Goal: Information Seeking & Learning: Learn about a topic

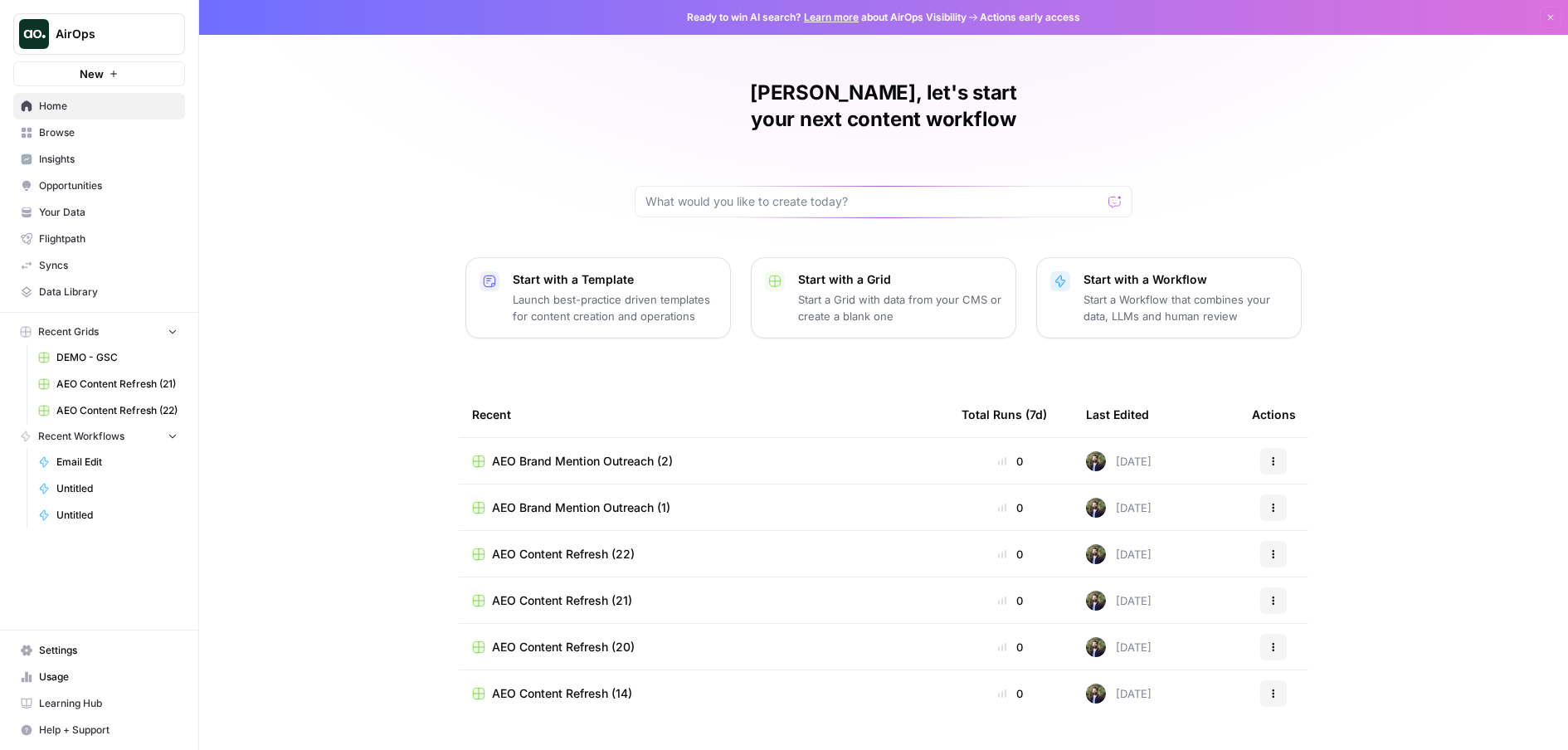
click at [69, 158] on span "Insights" at bounding box center [108, 159] width 138 height 15
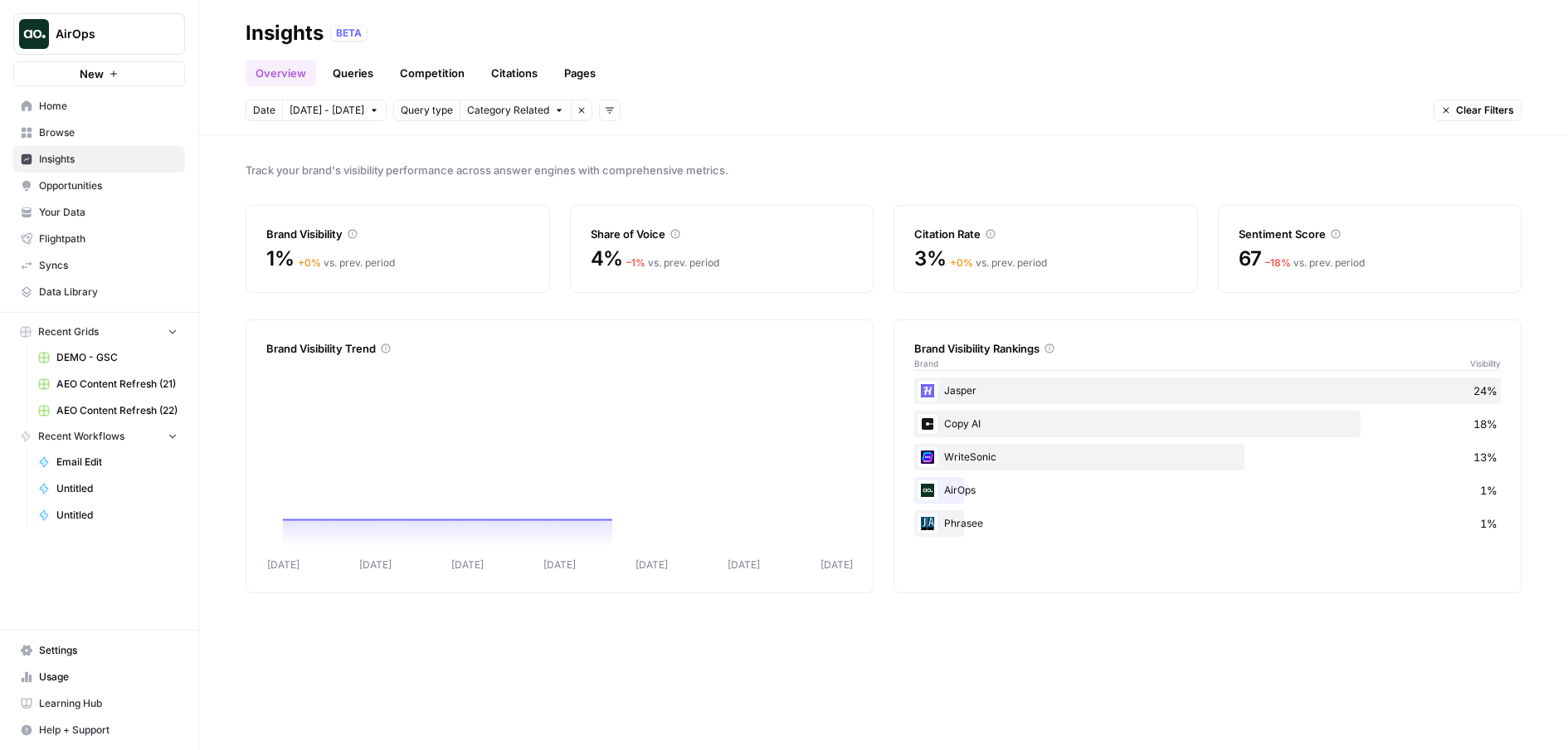
click at [608, 111] on button "Add filters" at bounding box center [610, 111] width 22 height 22
click at [615, 145] on span "Topic" at bounding box center [627, 146] width 43 height 16
click at [672, 109] on span "Select topics" at bounding box center [676, 110] width 61 height 15
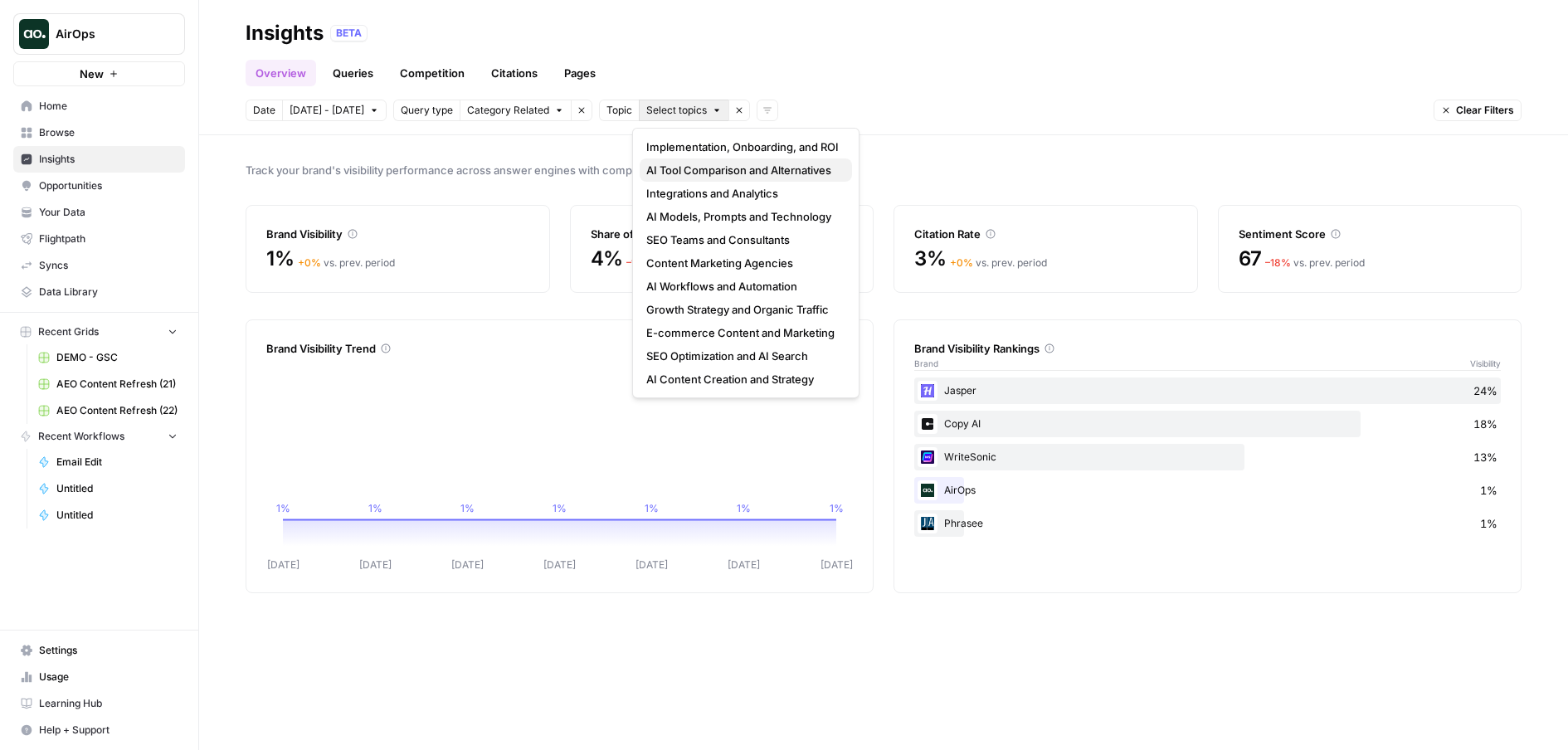
click at [682, 166] on span "AI Tool Comparison and Alternatives" at bounding box center [743, 170] width 193 height 16
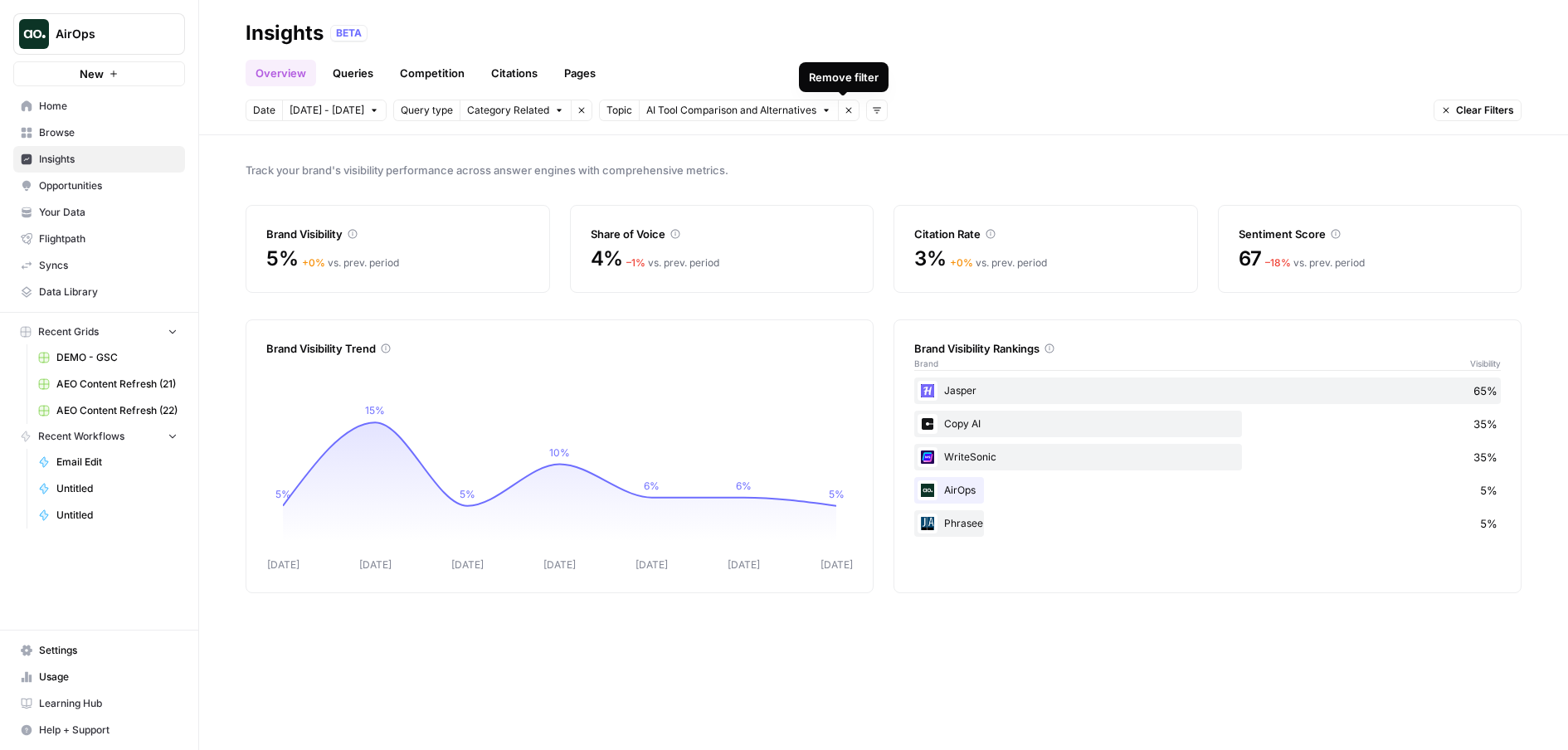
click at [1083, 65] on div "Overview Queries Competition Citations Pages" at bounding box center [884, 66] width 1276 height 40
click at [793, 94] on header "Insights BETA Overview Queries Competition Citations Pages Date [DATE] - [DATE]…" at bounding box center [884, 67] width 1369 height 135
click at [794, 108] on span "AI Tool Comparison and Alternatives" at bounding box center [731, 110] width 170 height 15
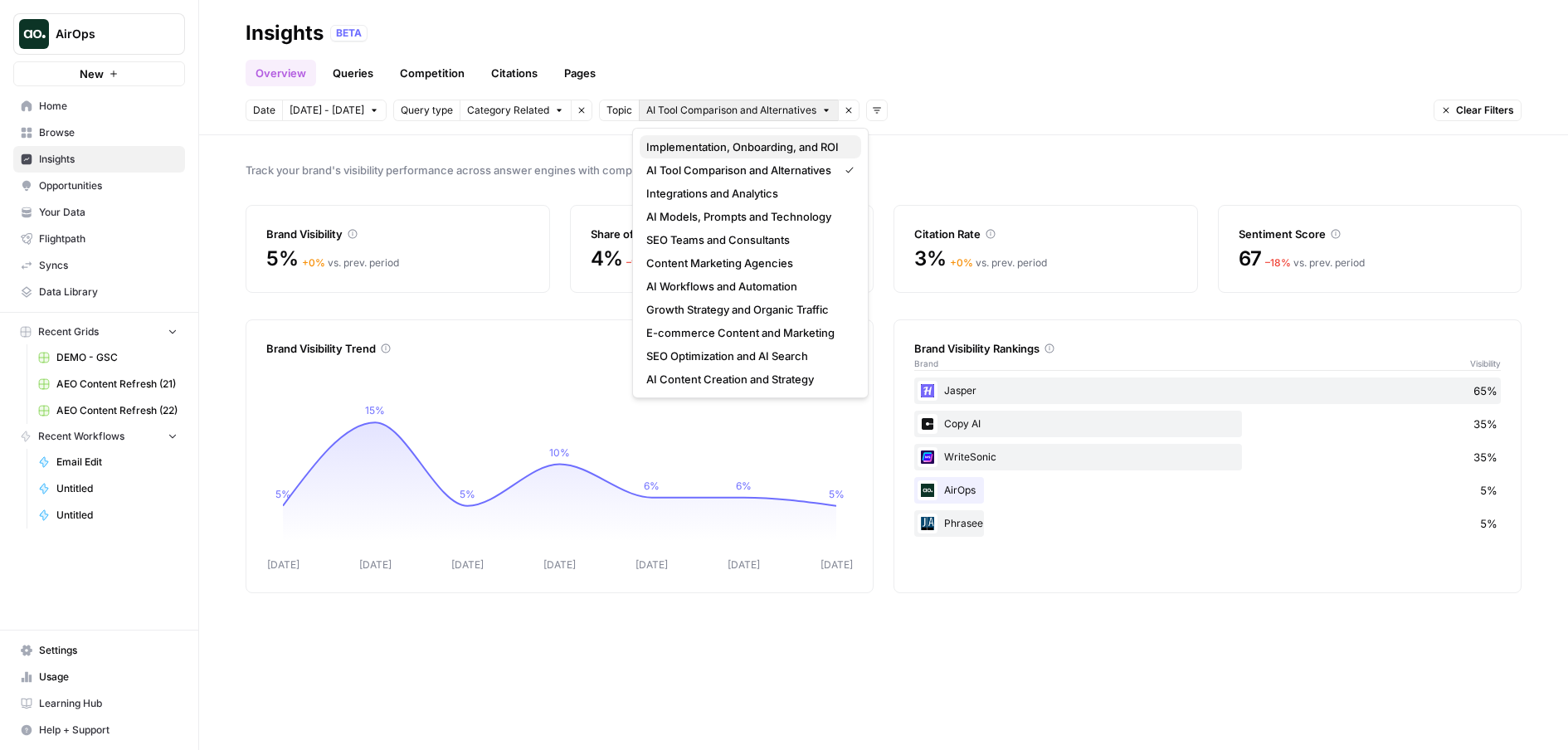
click at [770, 152] on span "Implementation, Onboarding, and ROI" at bounding box center [747, 146] width 202 height 16
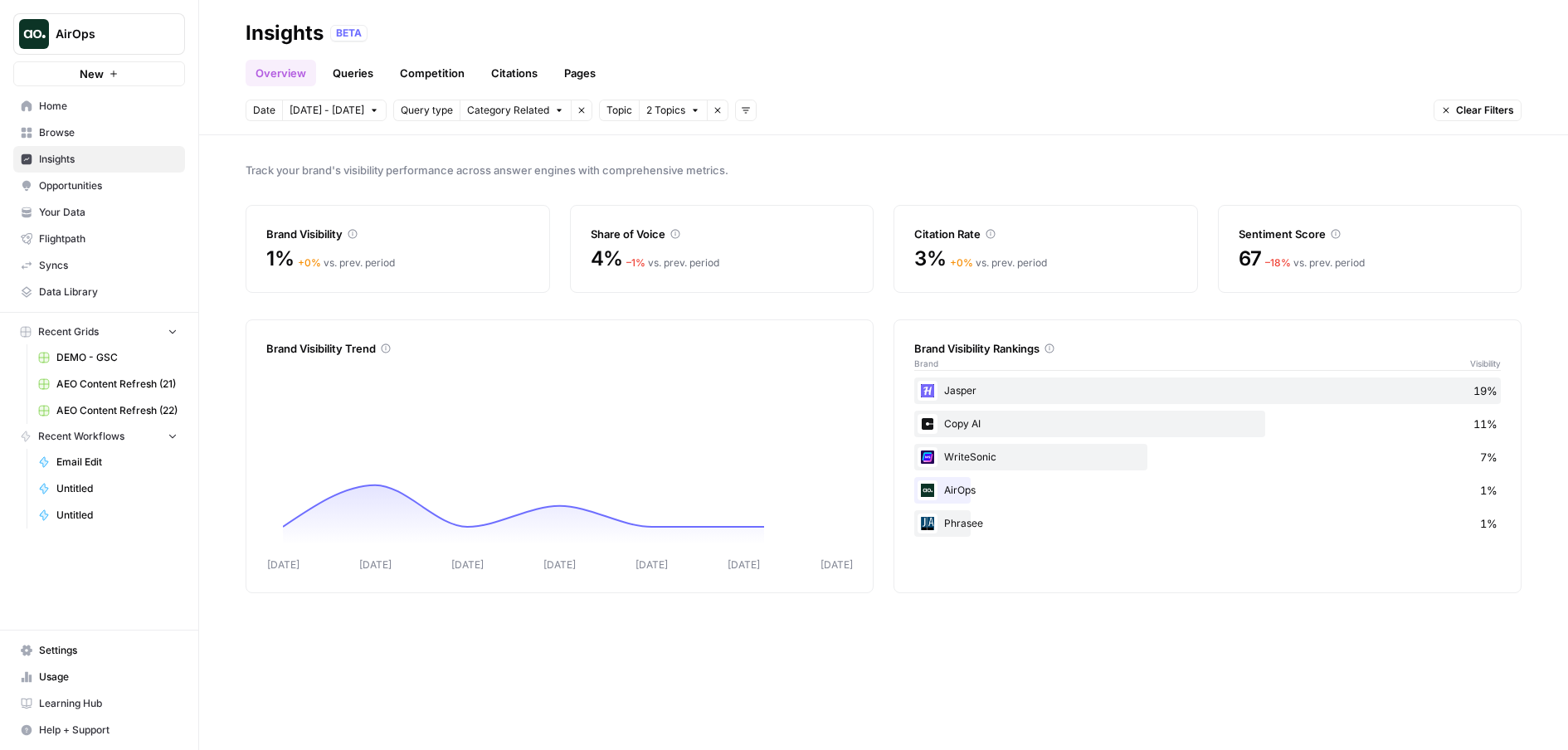
click at [666, 113] on span "2 Topics" at bounding box center [665, 110] width 39 height 15
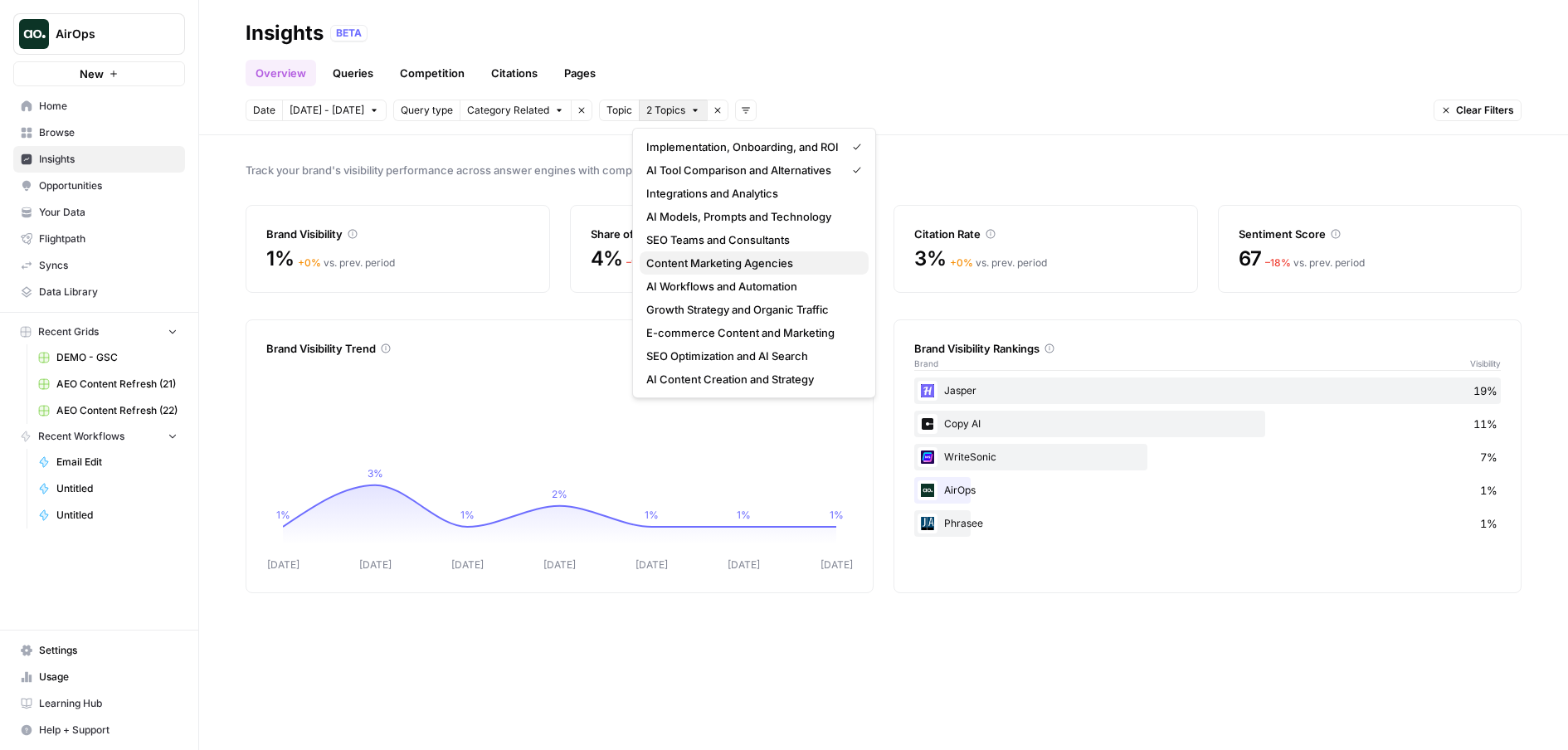
click at [691, 265] on span "Content Marketing Agencies" at bounding box center [751, 263] width 209 height 16
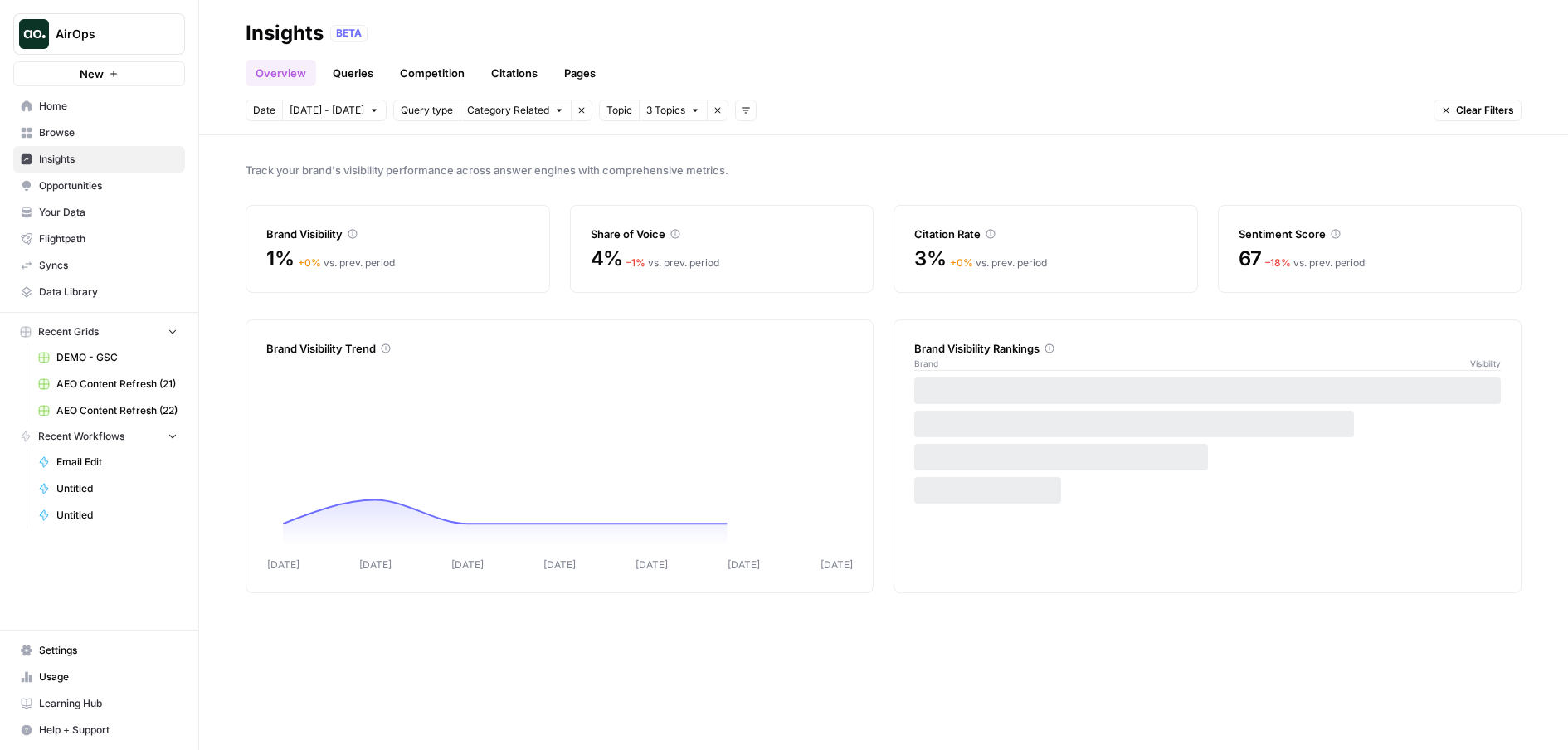
click at [664, 124] on header "Insights BETA Overview Queries Competition Citations Pages Date [DATE] - [DATE]…" at bounding box center [884, 67] width 1369 height 135
click at [663, 111] on span "3 Topics" at bounding box center [665, 110] width 39 height 15
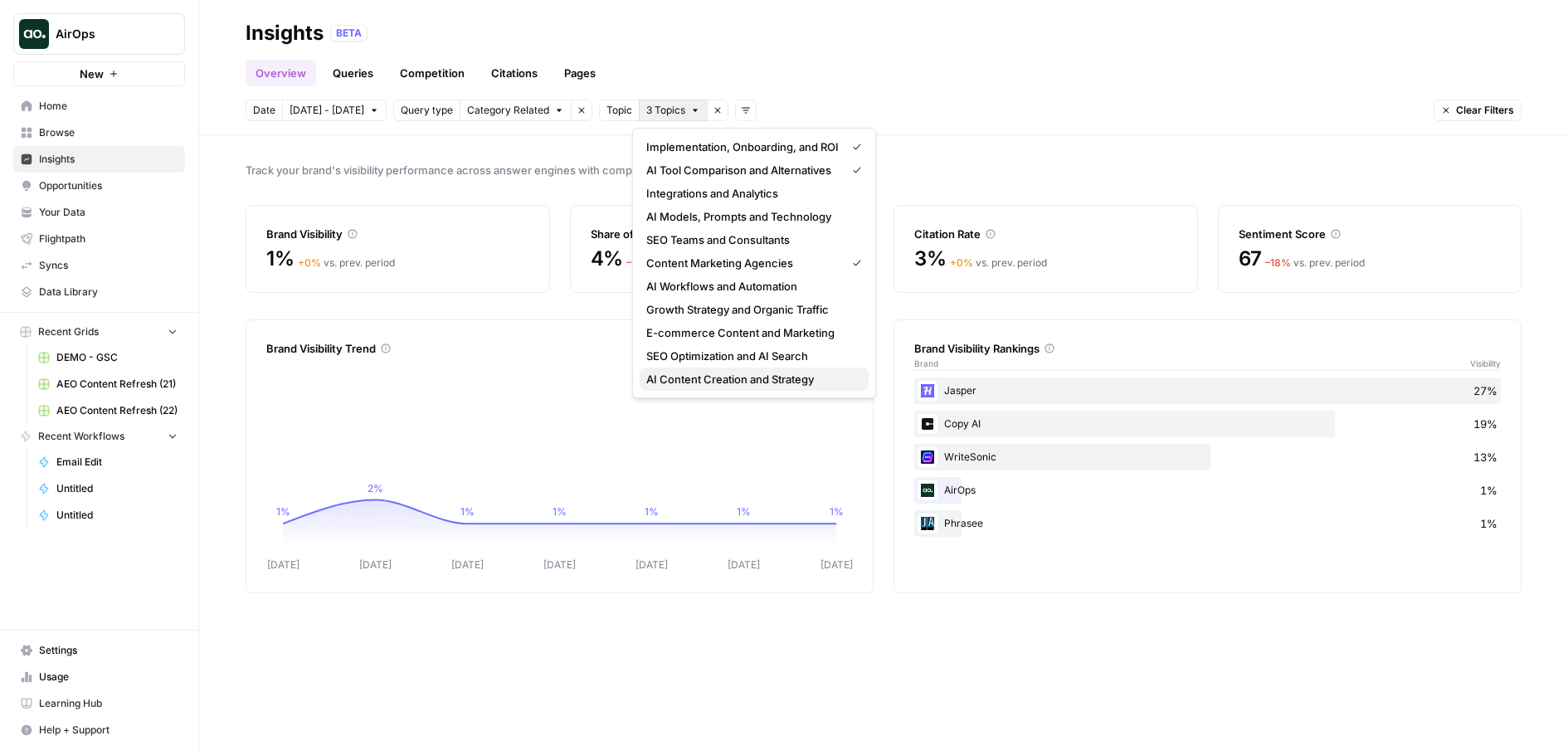
click at [720, 376] on span "AI Content Creation and Strategy" at bounding box center [751, 379] width 209 height 16
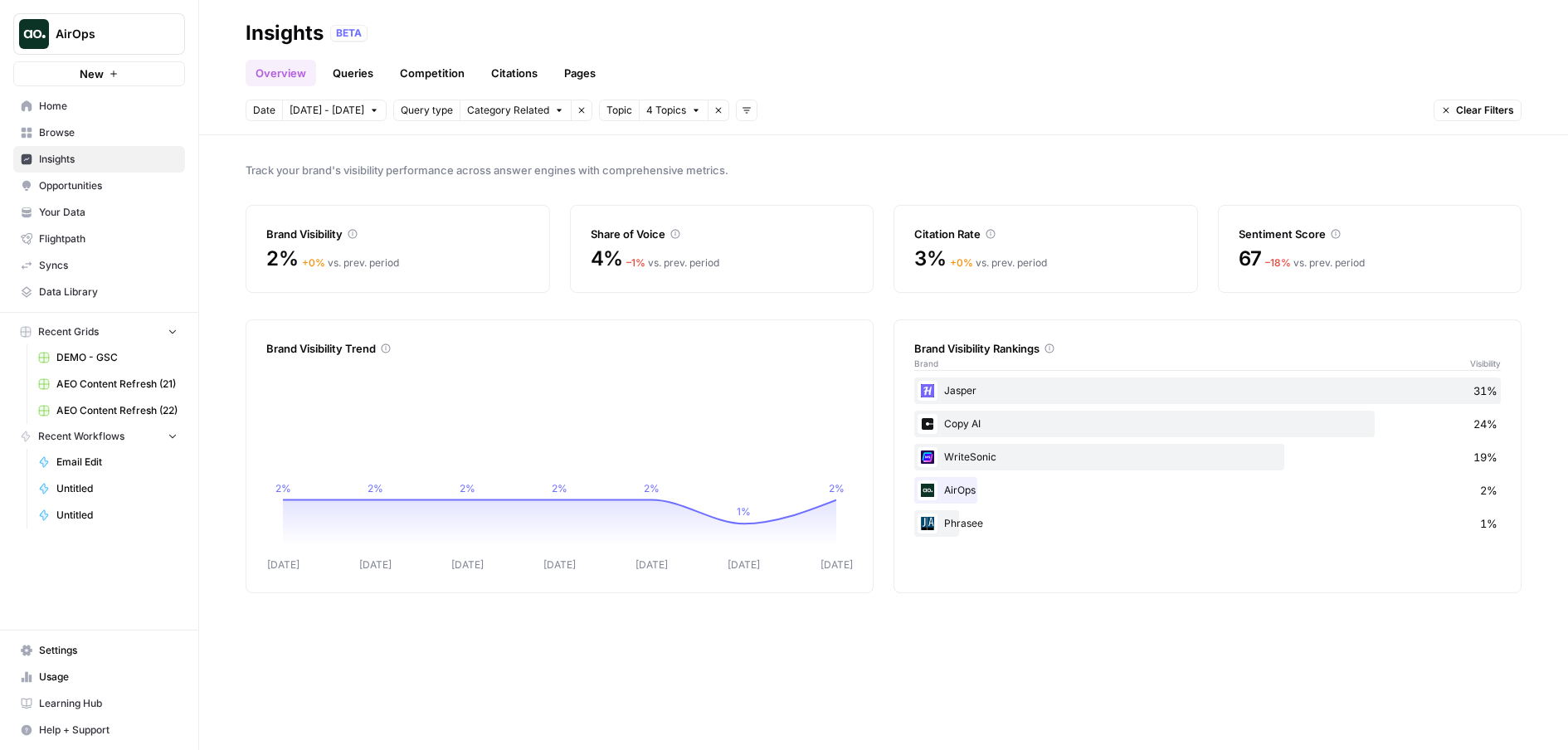
click at [691, 111] on icon "button" at bounding box center [695, 110] width 10 height 10
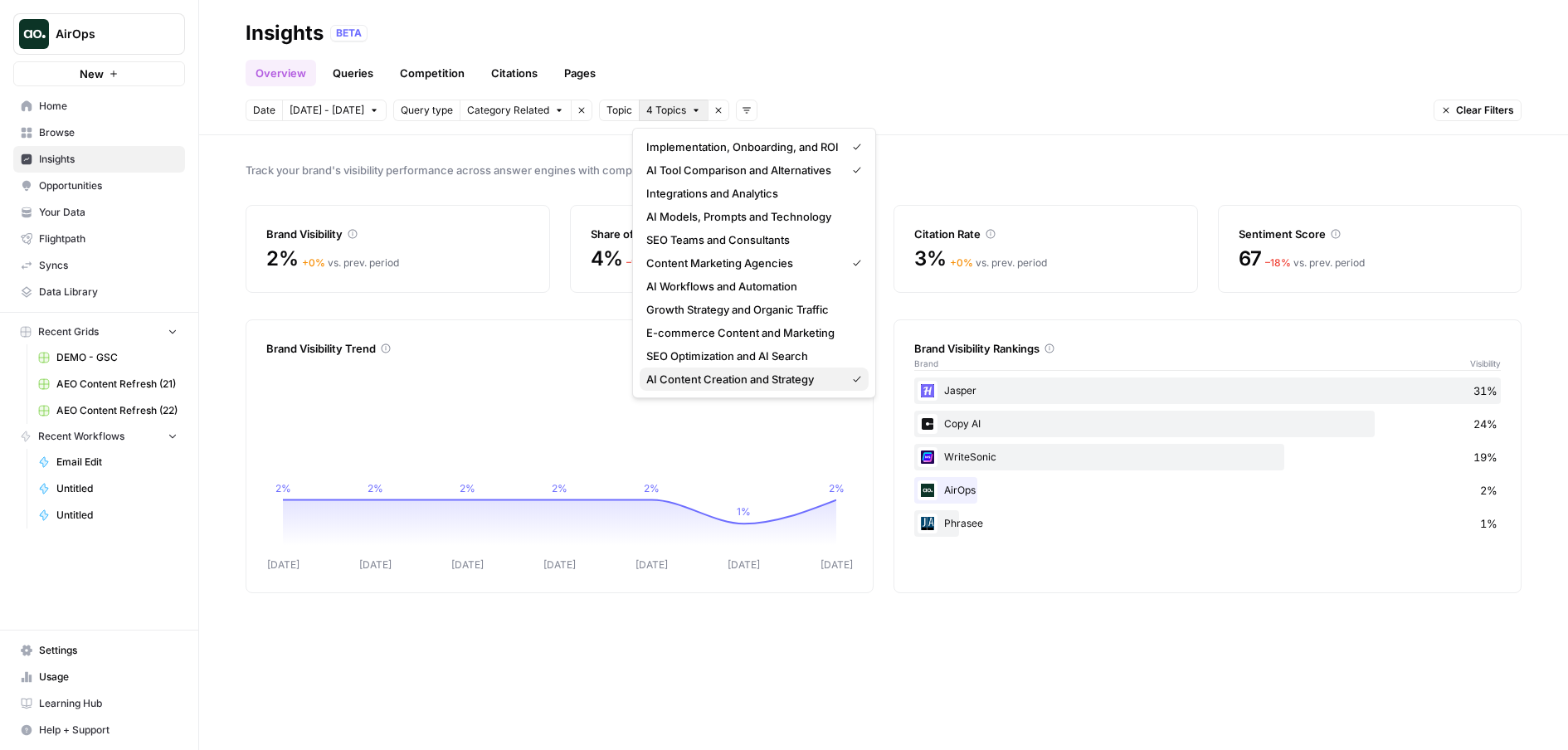
click at [786, 371] on span "AI Content Creation and Strategy" at bounding box center [743, 379] width 193 height 16
click at [694, 118] on button "3 Topics" at bounding box center [674, 111] width 69 height 22
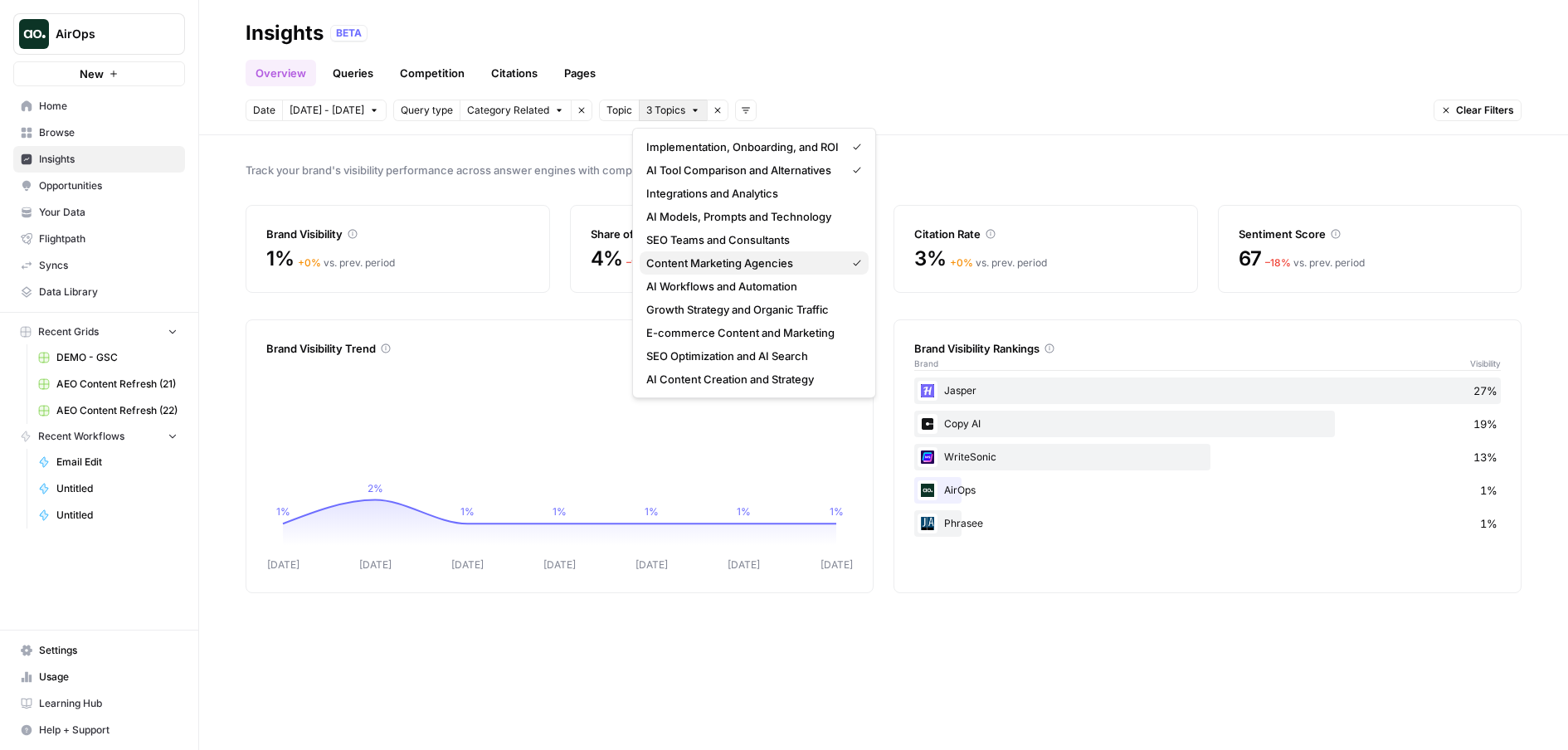
click at [817, 261] on span "Content Marketing Agencies" at bounding box center [743, 263] width 193 height 16
click at [673, 117] on span "2 Topics" at bounding box center [665, 110] width 39 height 15
click at [712, 168] on span "AI Tool Comparison and Alternatives" at bounding box center [743, 170] width 193 height 16
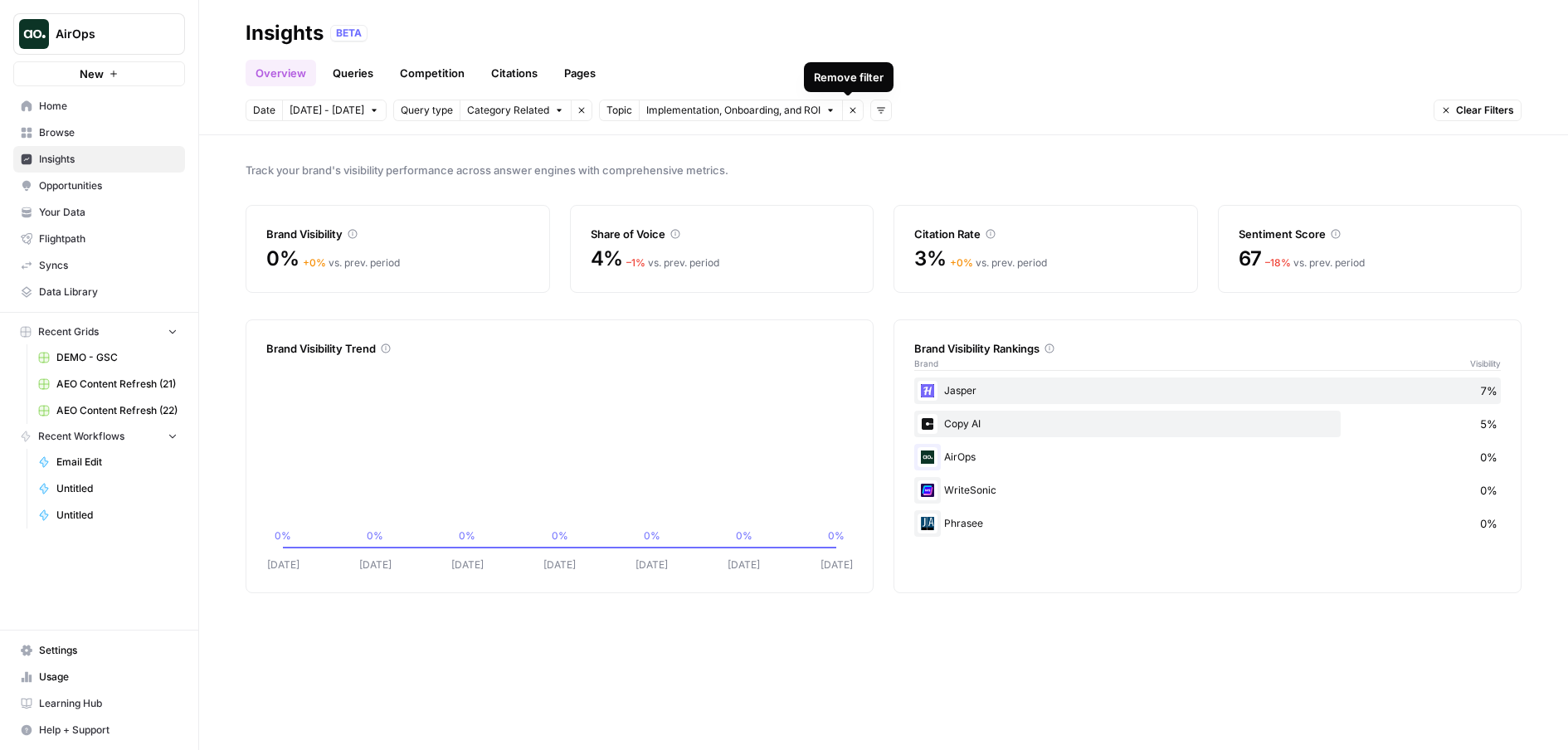
click at [854, 111] on button "Remove filter" at bounding box center [854, 111] width 22 height 22
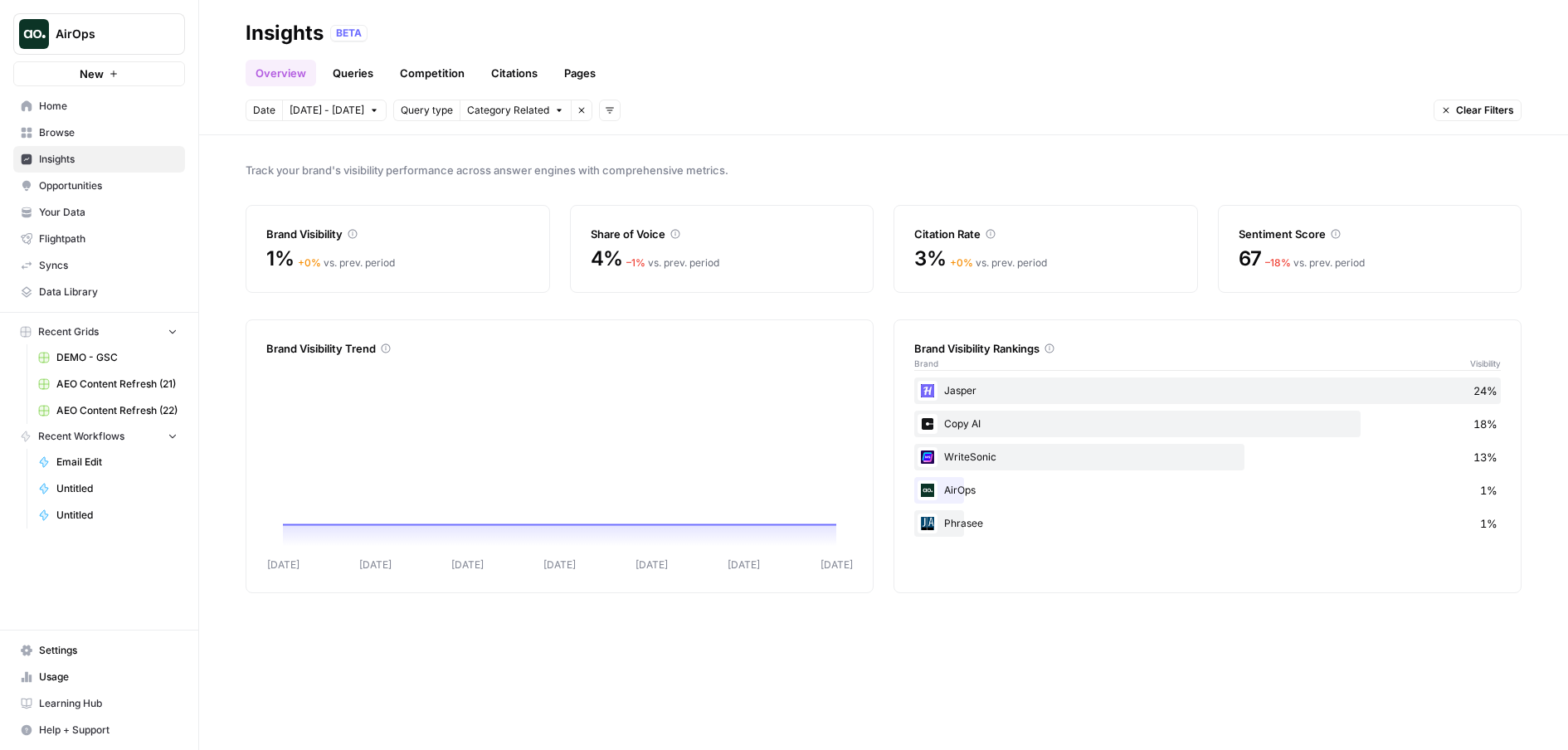
click at [610, 116] on button "Add filters" at bounding box center [610, 111] width 22 height 22
click at [617, 143] on span "Topic" at bounding box center [627, 146] width 43 height 16
click at [674, 119] on button "Select topics" at bounding box center [684, 111] width 91 height 22
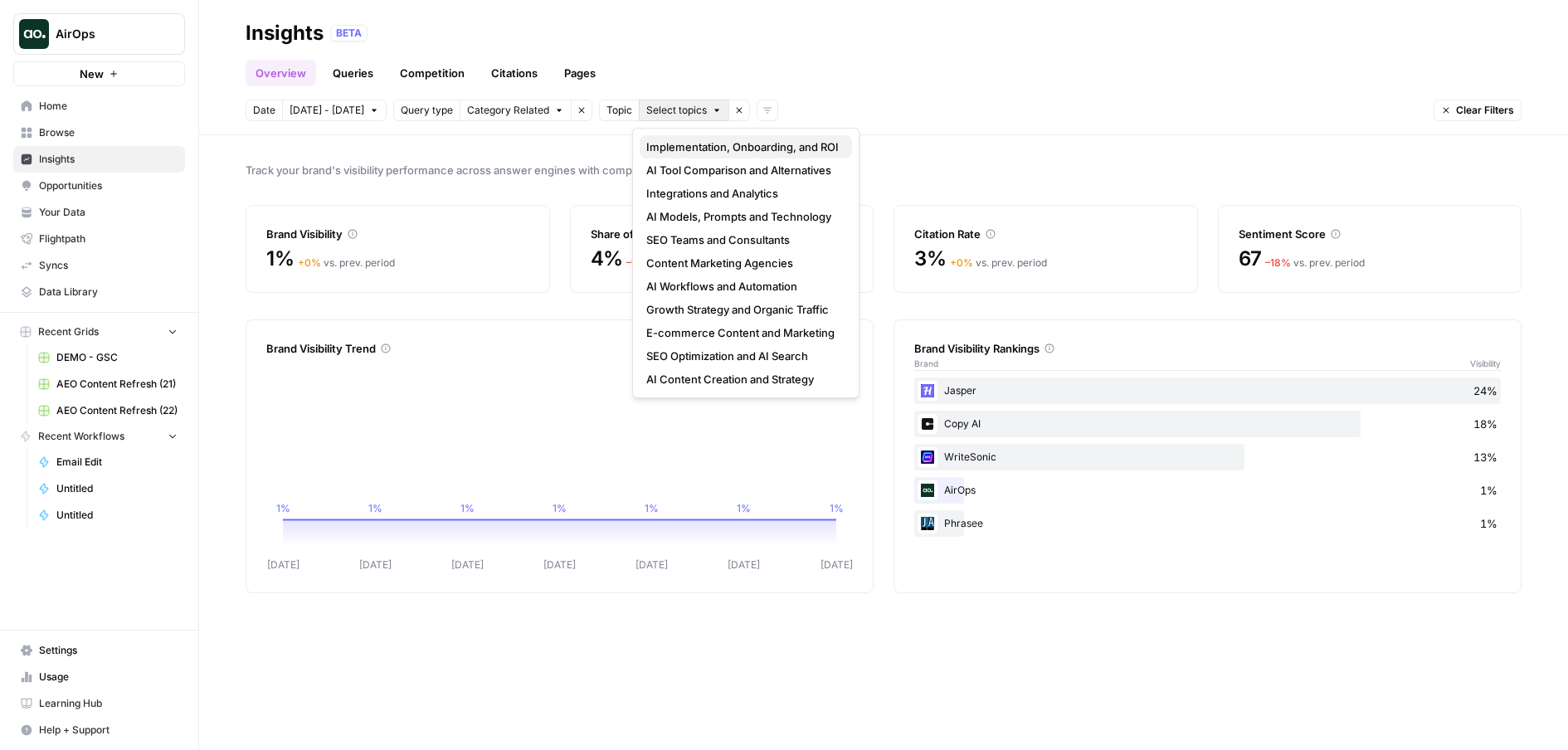
click at [706, 136] on button "Implementation, Onboarding, and ROI" at bounding box center [746, 147] width 213 height 24
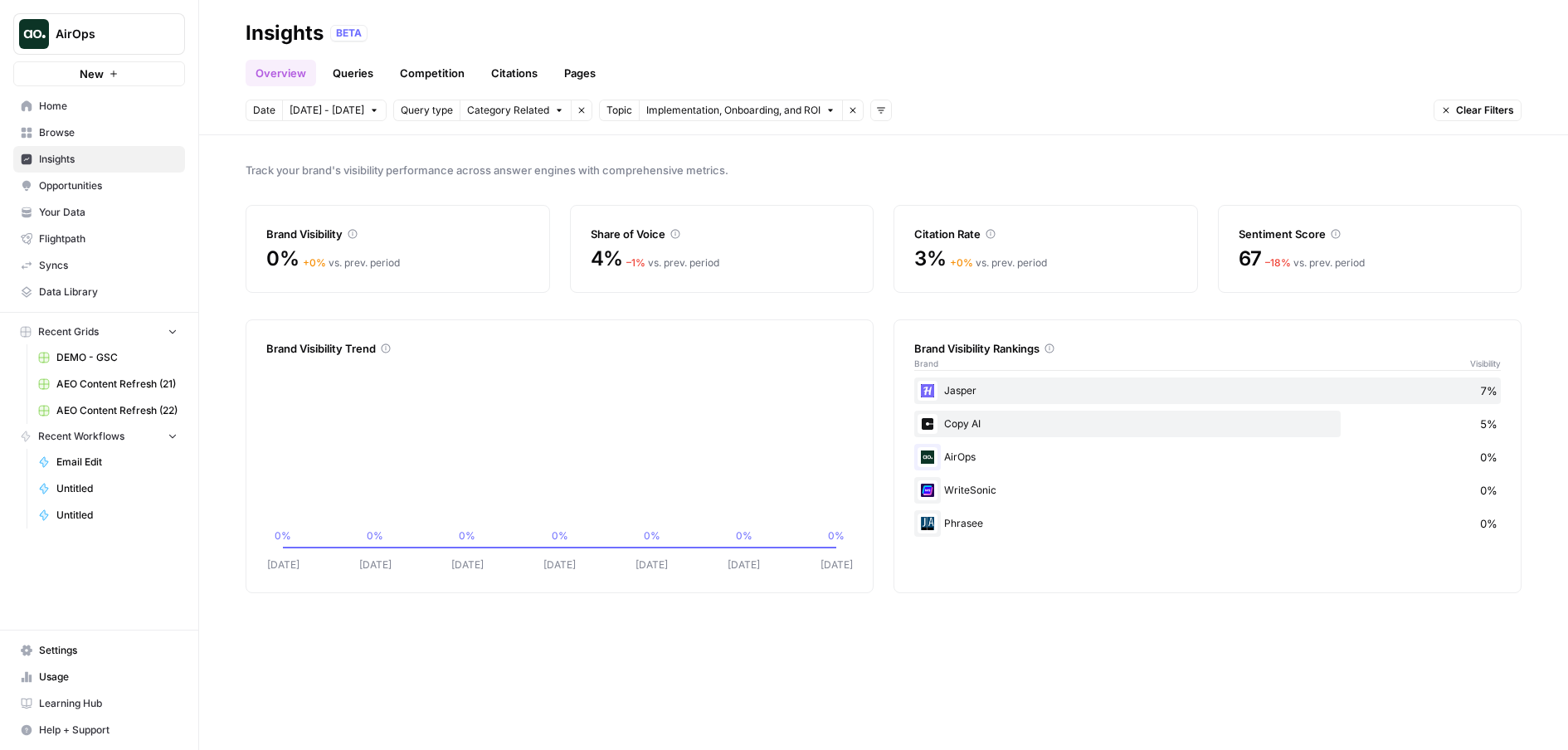
click at [783, 110] on span "Implementation, Onboarding, and ROI" at bounding box center [734, 110] width 175 height 15
click at [851, 111] on icon "button" at bounding box center [853, 110] width 10 height 10
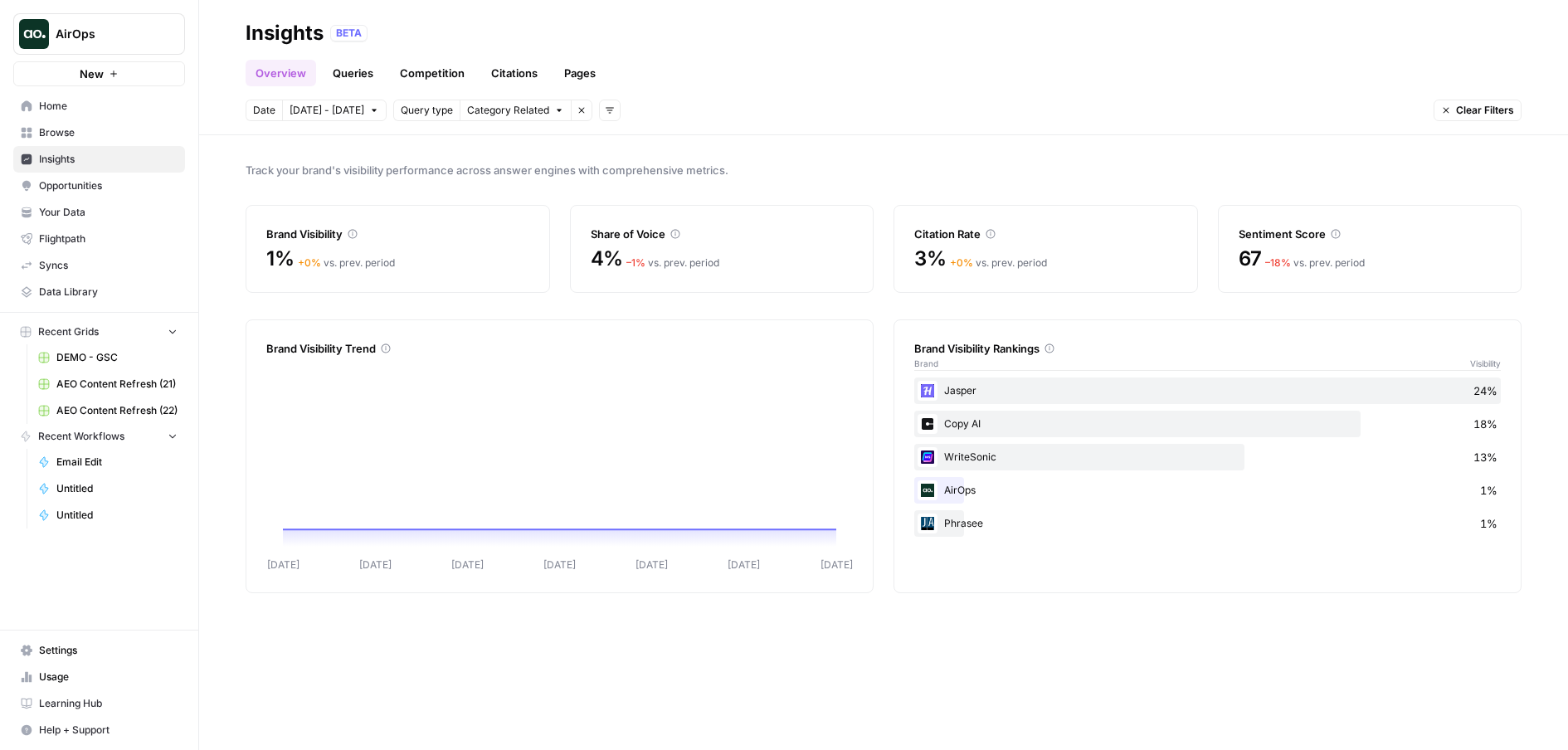
click at [605, 109] on icon "button" at bounding box center [610, 110] width 10 height 10
click at [602, 148] on button "Topic" at bounding box center [631, 147] width 63 height 24
click at [680, 103] on span "Select topics" at bounding box center [676, 110] width 61 height 15
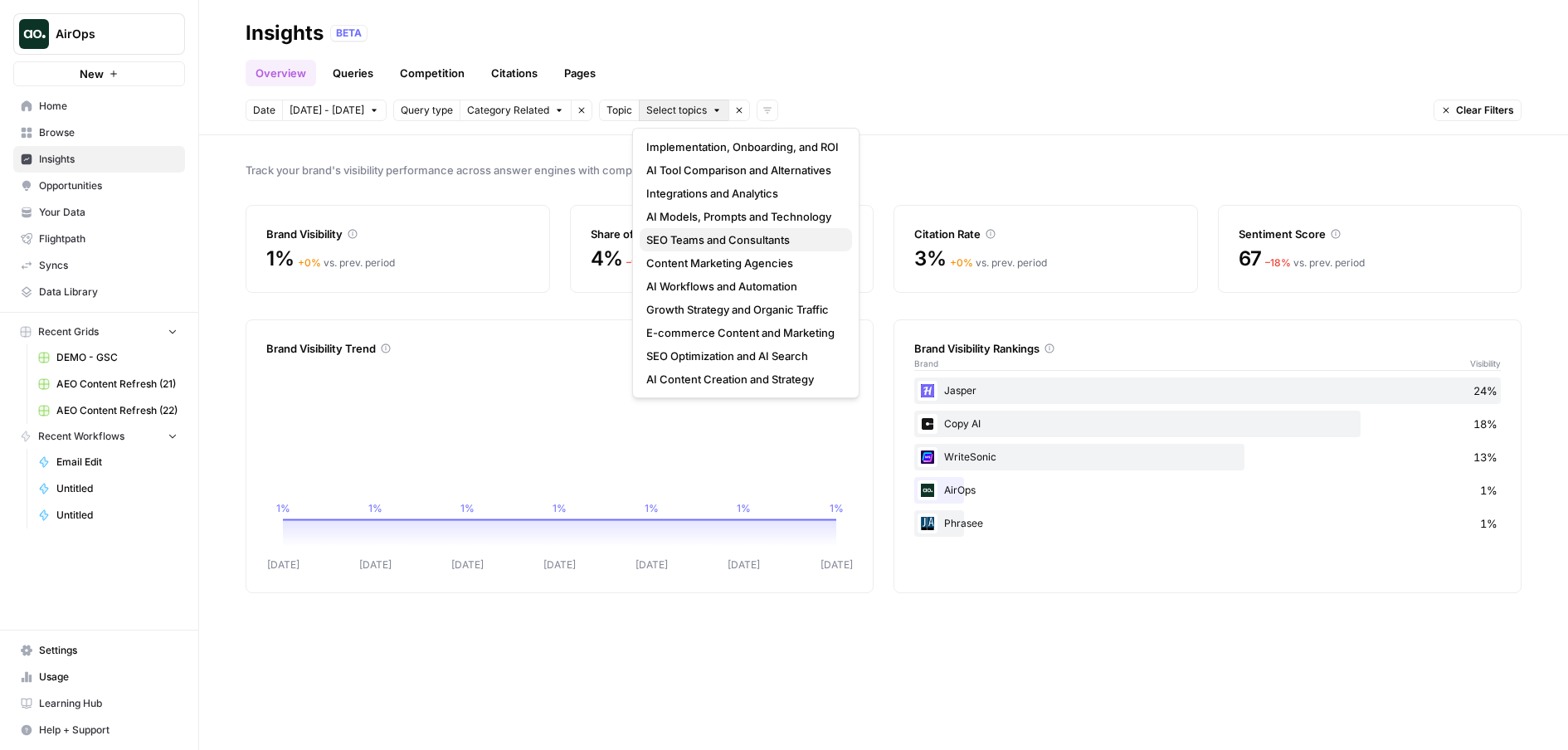
click at [688, 233] on span "SEO Teams and Consultants" at bounding box center [743, 240] width 193 height 16
